Goal: Transaction & Acquisition: Purchase product/service

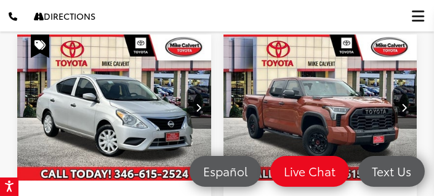
scroll to position [745, 0]
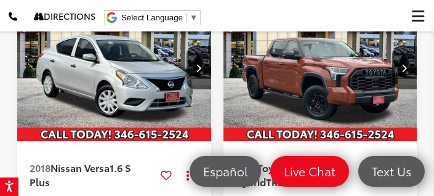
click at [150, 71] on img "2018 Nissan Versa 1.6 S Plus 0" at bounding box center [115, 68] width 196 height 146
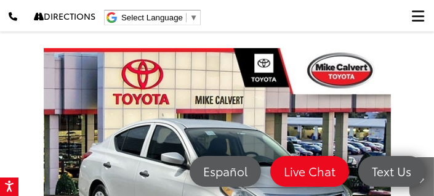
scroll to position [137, 0]
